Goal: Find specific page/section: Find specific page/section

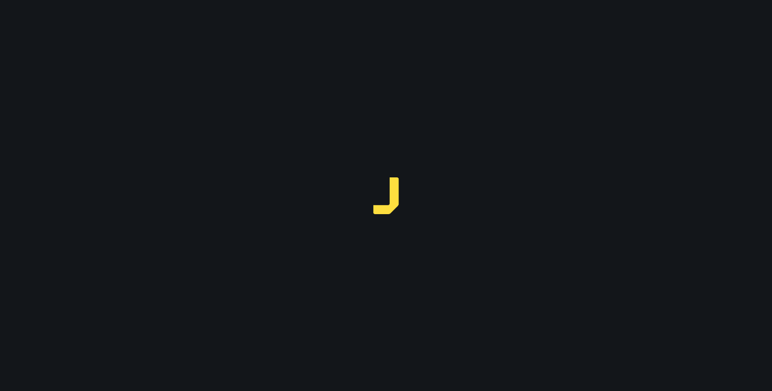
click at [21, 15] on div at bounding box center [386, 195] width 772 height 391
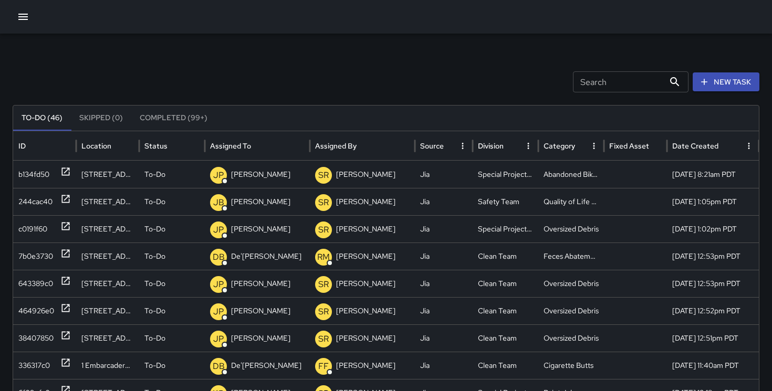
click at [23, 12] on icon "button" at bounding box center [23, 17] width 13 height 13
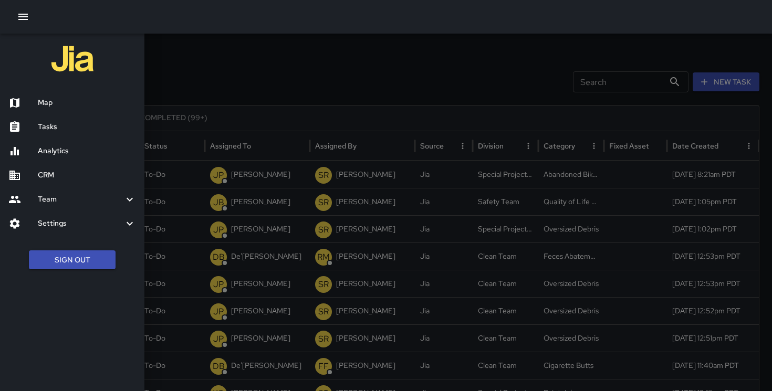
click at [58, 106] on h6 "Map" at bounding box center [87, 103] width 98 height 12
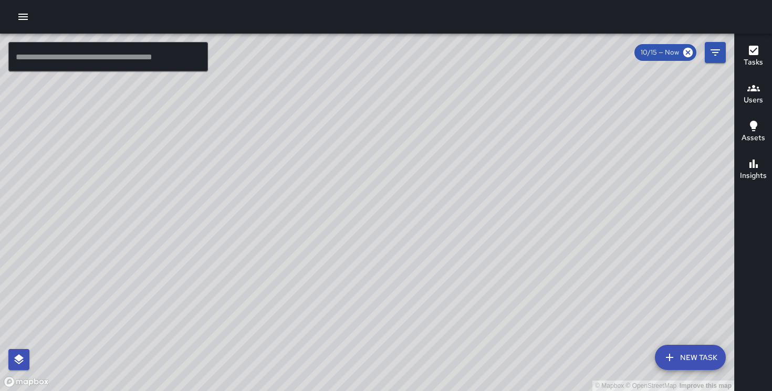
click at [345, 115] on div "© Mapbox © OpenStreetMap Improve this map" at bounding box center [367, 213] width 734 height 358
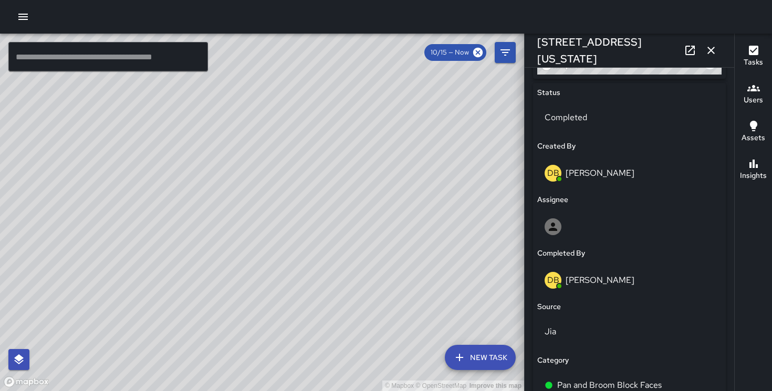
scroll to position [723, 0]
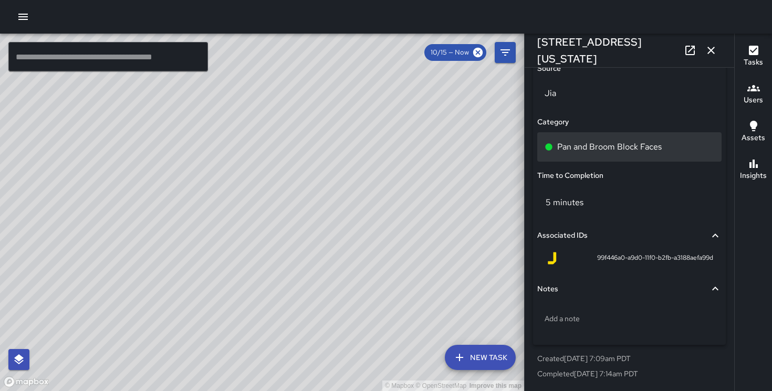
click at [605, 144] on p "Pan and Broom Block Faces" at bounding box center [609, 147] width 104 height 13
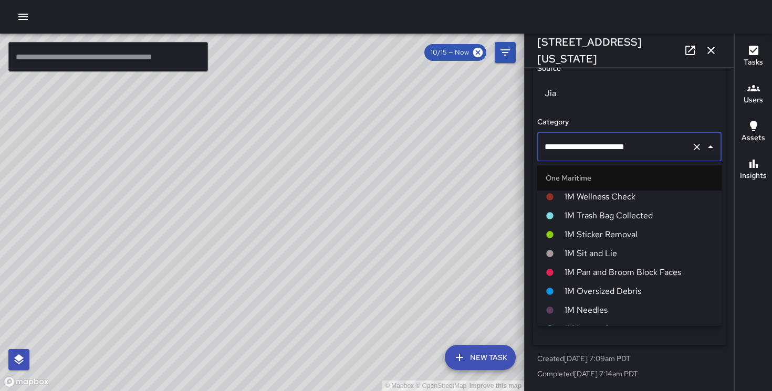
scroll to position [684, 0]
click at [608, 268] on span "1M Pan and Broom Block Faces" at bounding box center [638, 272] width 149 height 13
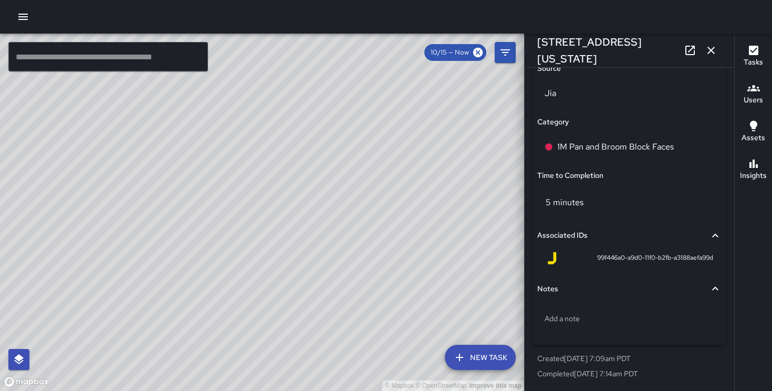
click at [100, 237] on div "© Mapbox © OpenStreetMap Improve this map DB [PERSON_NAME] [STREET_ADDRESS][US_…" at bounding box center [262, 213] width 524 height 358
type input "**********"
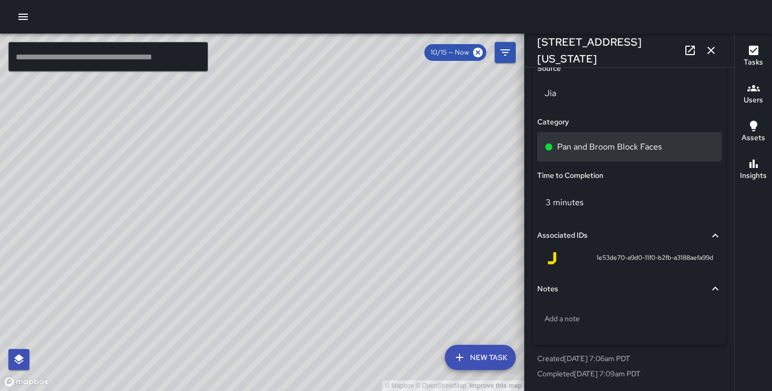
click at [597, 143] on p "Pan and Broom Block Faces" at bounding box center [609, 147] width 104 height 13
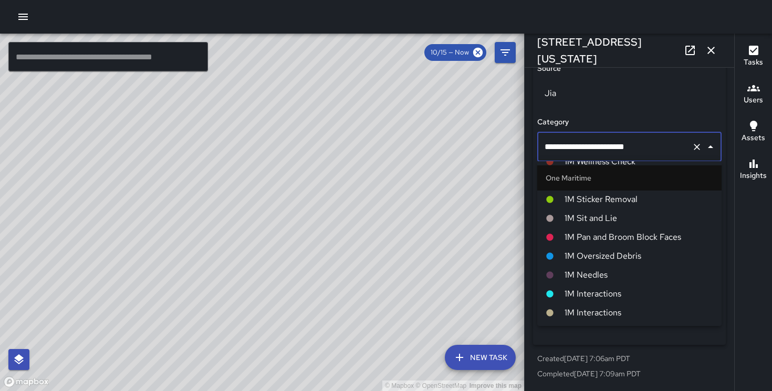
scroll to position [720, 0]
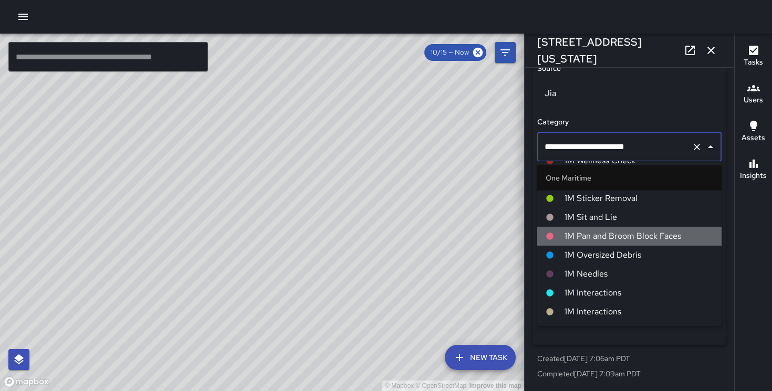
click at [636, 234] on span "1M Pan and Broom Block Faces" at bounding box center [638, 236] width 149 height 13
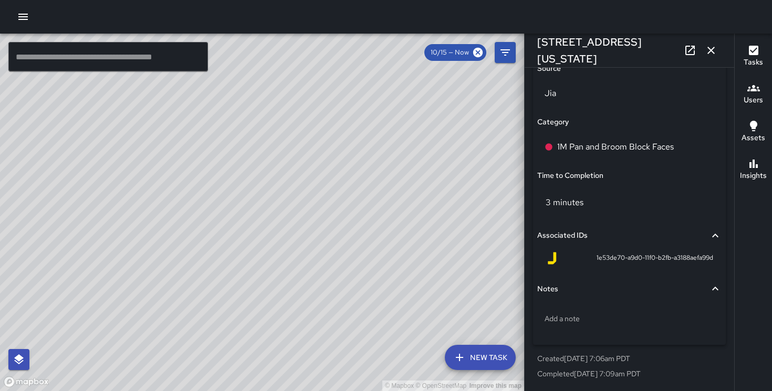
drag, startPoint x: 360, startPoint y: 250, endPoint x: 221, endPoint y: 208, distance: 144.7
click at [221, 208] on div "© Mapbox © OpenStreetMap Improve this map" at bounding box center [262, 213] width 524 height 358
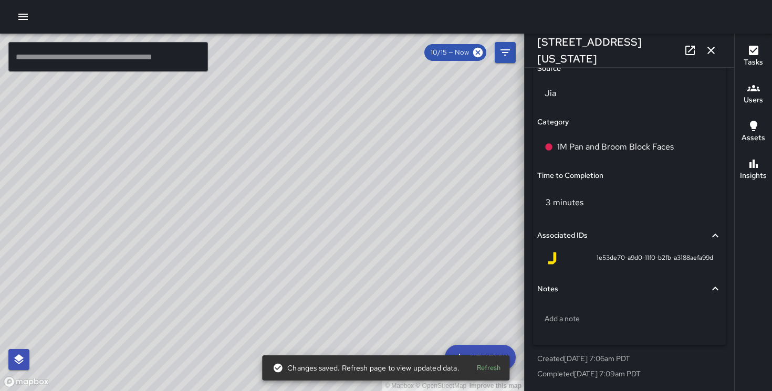
click at [715, 51] on icon "button" at bounding box center [711, 50] width 13 height 13
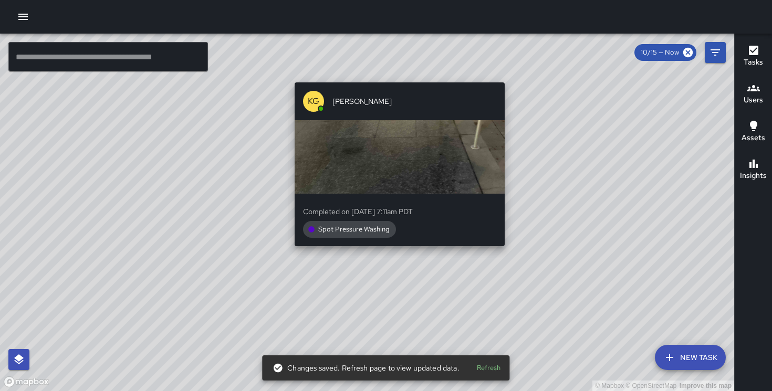
click at [394, 266] on div "© Mapbox © OpenStreetMap Improve this map KG [PERSON_NAME] Completed on [DATE] …" at bounding box center [367, 213] width 734 height 358
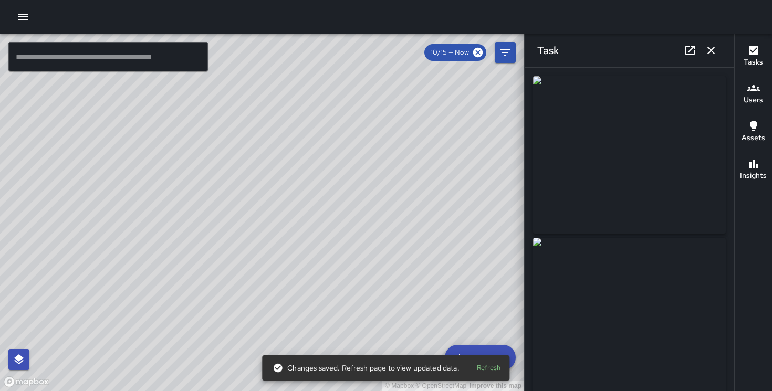
click at [711, 43] on button "button" at bounding box center [710, 50] width 21 height 21
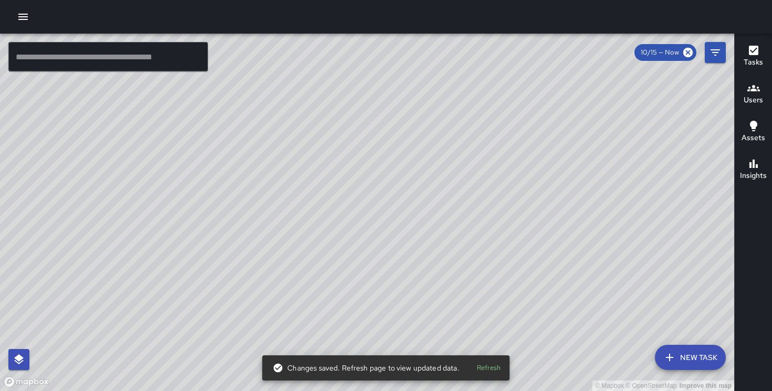
drag, startPoint x: 377, startPoint y: 242, endPoint x: 506, endPoint y: 182, distance: 142.1
click at [506, 182] on div "© Mapbox © OpenStreetMap Improve this map" at bounding box center [367, 213] width 734 height 358
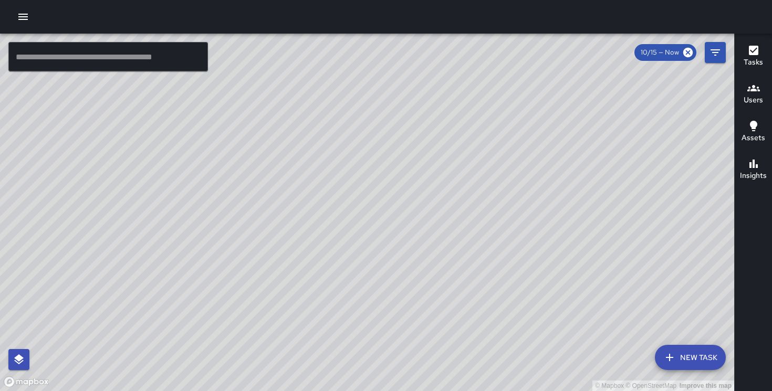
drag, startPoint x: 310, startPoint y: 171, endPoint x: 322, endPoint y: 161, distance: 15.6
click at [322, 161] on div "© Mapbox © OpenStreetMap Improve this map" at bounding box center [367, 213] width 734 height 358
drag, startPoint x: 169, startPoint y: 297, endPoint x: 323, endPoint y: 152, distance: 212.1
click at [323, 152] on div "© Mapbox © OpenStreetMap Improve this map" at bounding box center [367, 213] width 734 height 358
drag, startPoint x: 591, startPoint y: 244, endPoint x: 447, endPoint y: 137, distance: 179.8
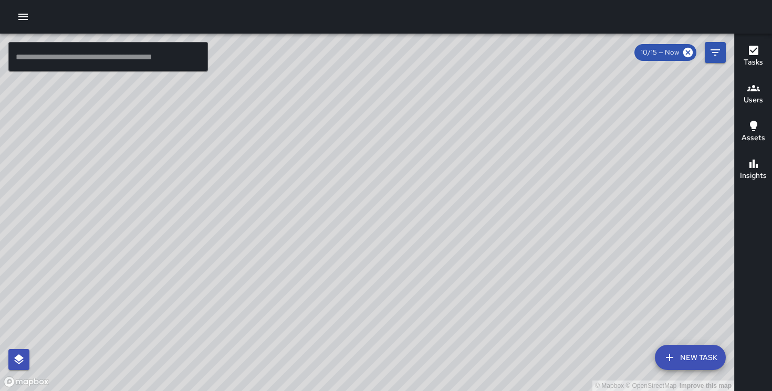
click at [447, 137] on div "© Mapbox © OpenStreetMap Improve this map" at bounding box center [367, 213] width 734 height 358
drag, startPoint x: 511, startPoint y: 80, endPoint x: 486, endPoint y: 209, distance: 131.5
click at [486, 209] on div "© Mapbox © OpenStreetMap Improve this map" at bounding box center [367, 213] width 734 height 358
